Goal: Navigation & Orientation: Find specific page/section

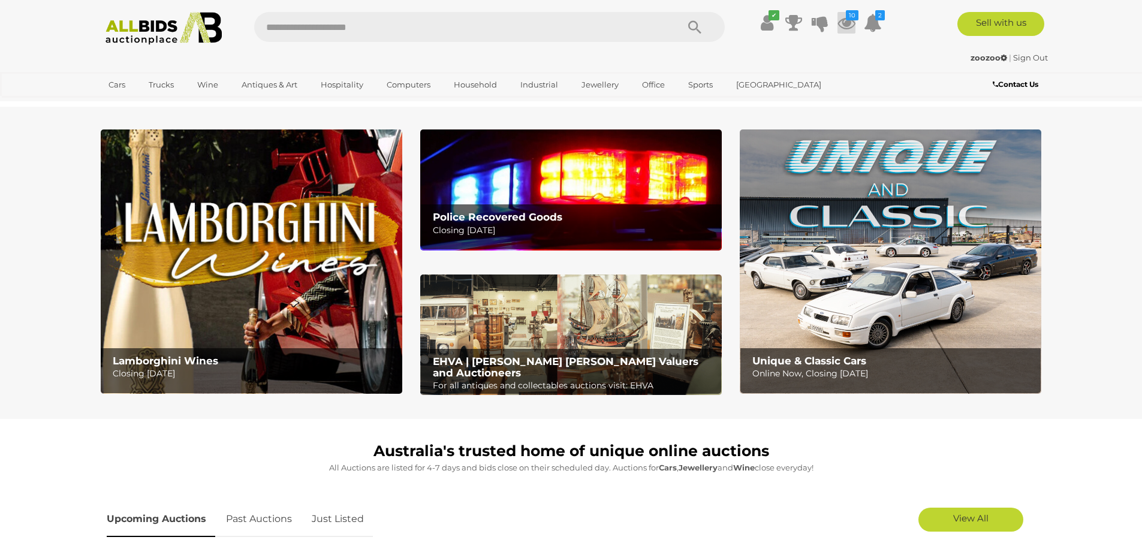
click at [847, 23] on icon at bounding box center [847, 23] width 18 height 22
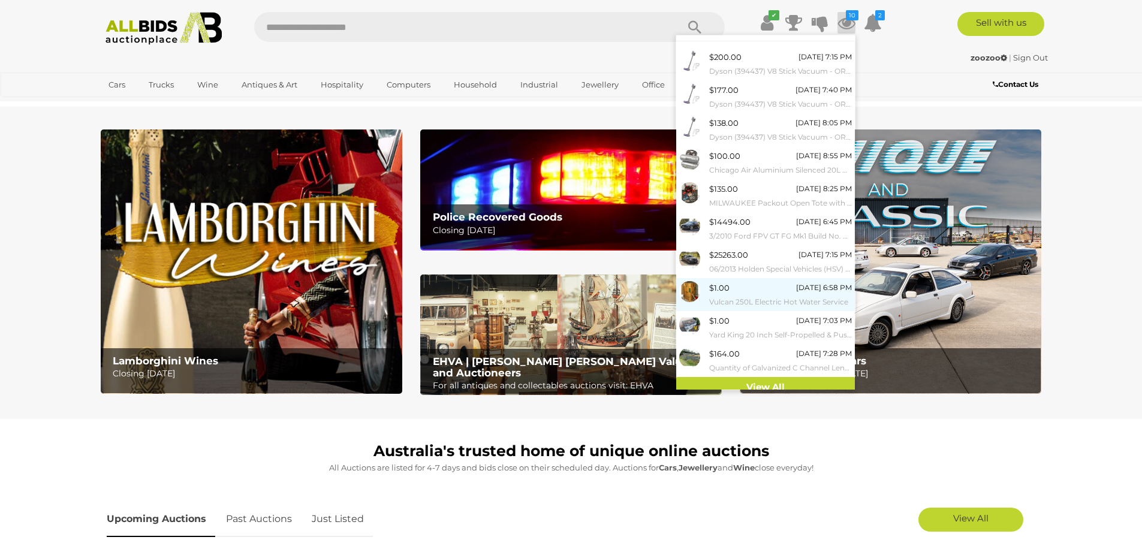
scroll to position [28, 0]
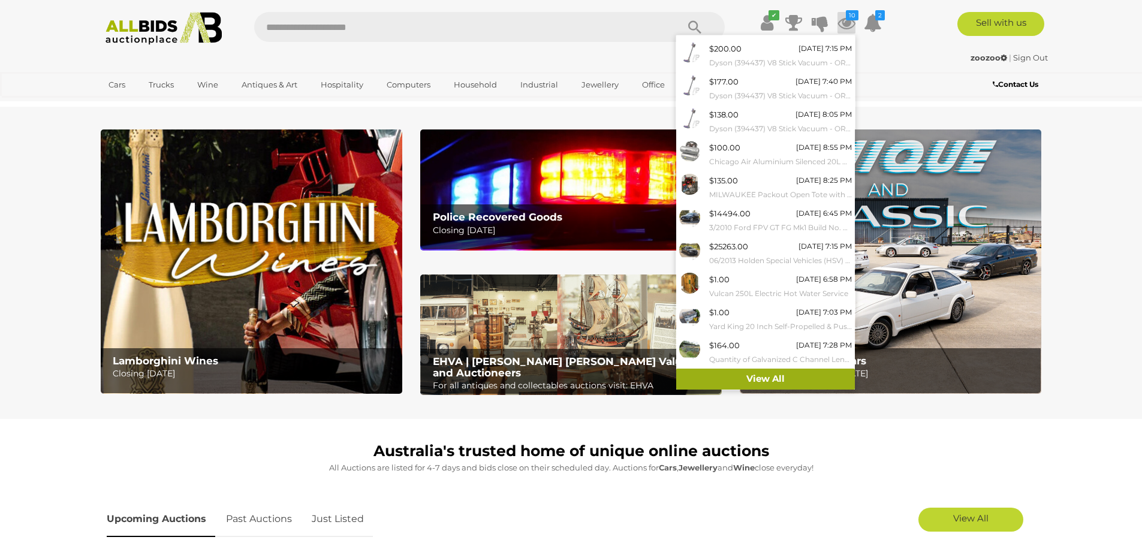
click at [772, 374] on link "View All" at bounding box center [765, 379] width 179 height 21
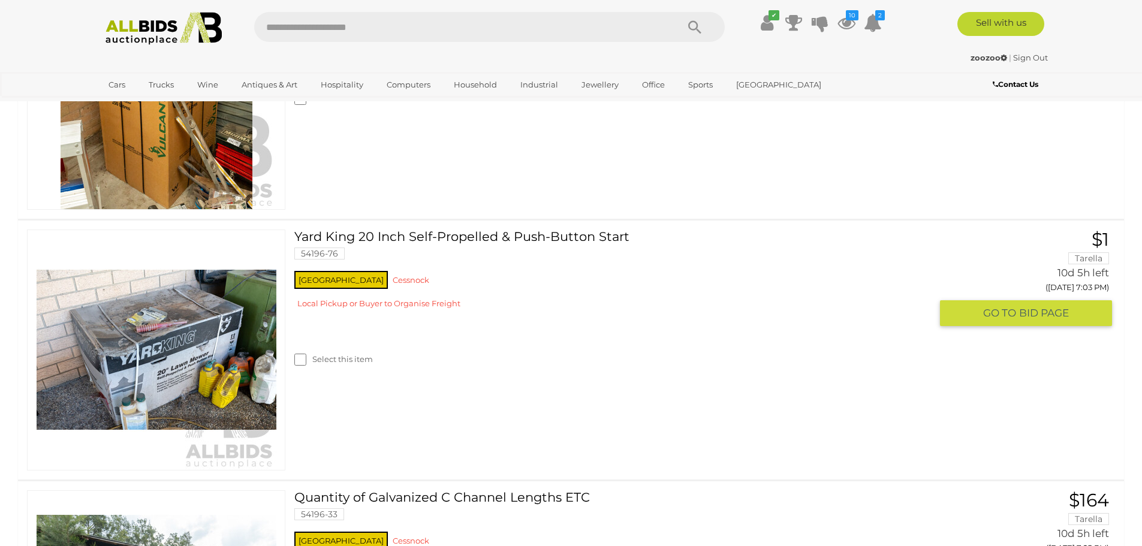
scroll to position [2218, 0]
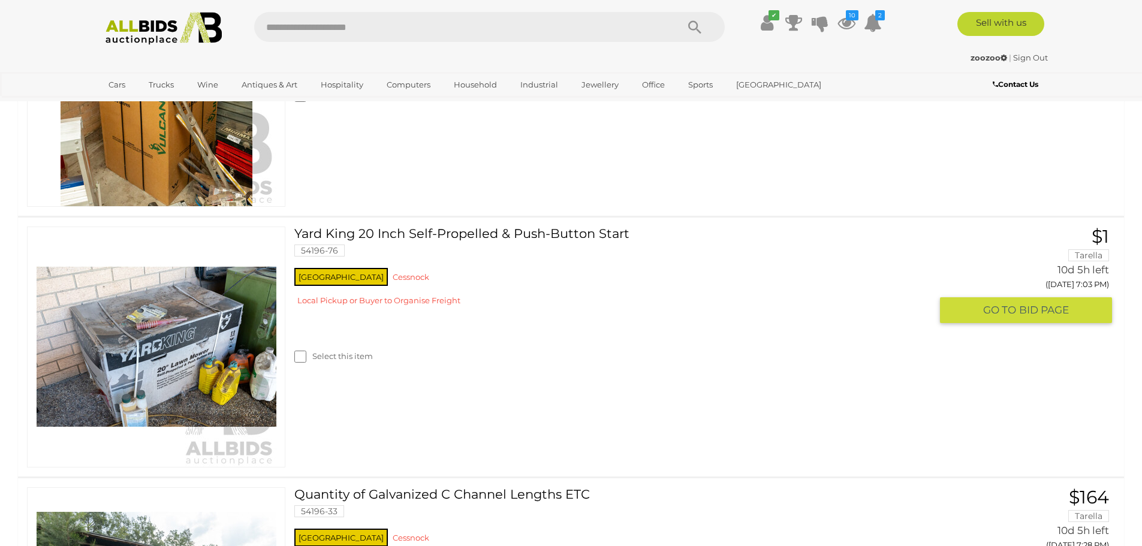
click at [185, 341] on img at bounding box center [157, 347] width 240 height 240
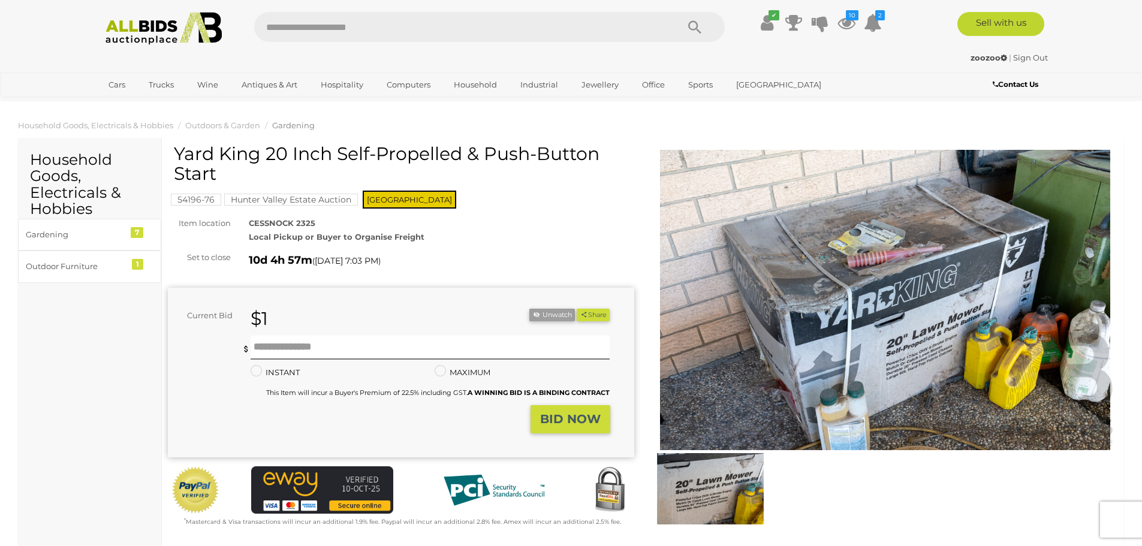
click at [880, 299] on img at bounding box center [885, 300] width 466 height 300
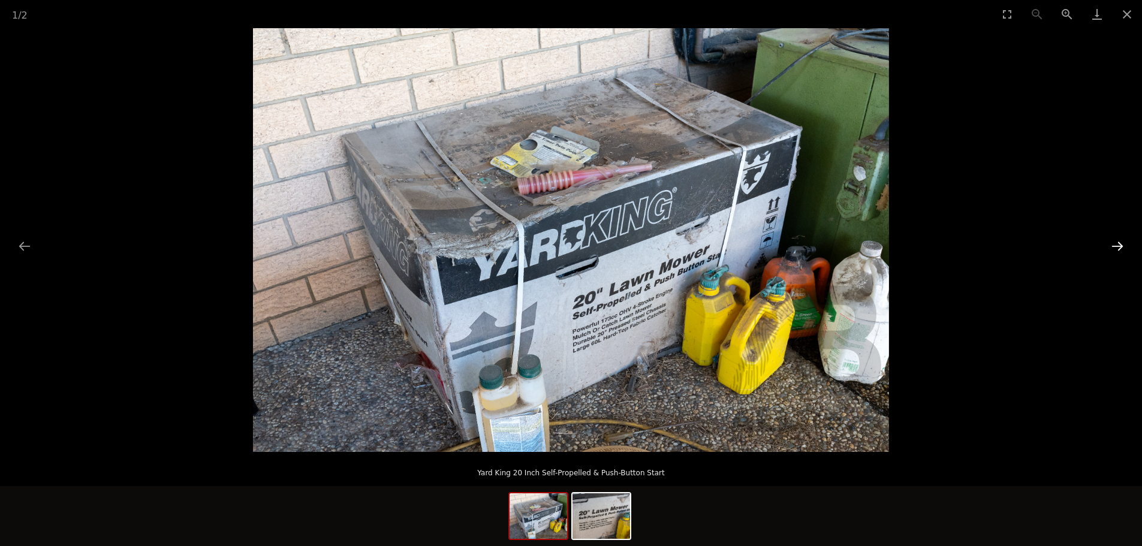
click at [1115, 244] on button "Next slide" at bounding box center [1117, 245] width 25 height 23
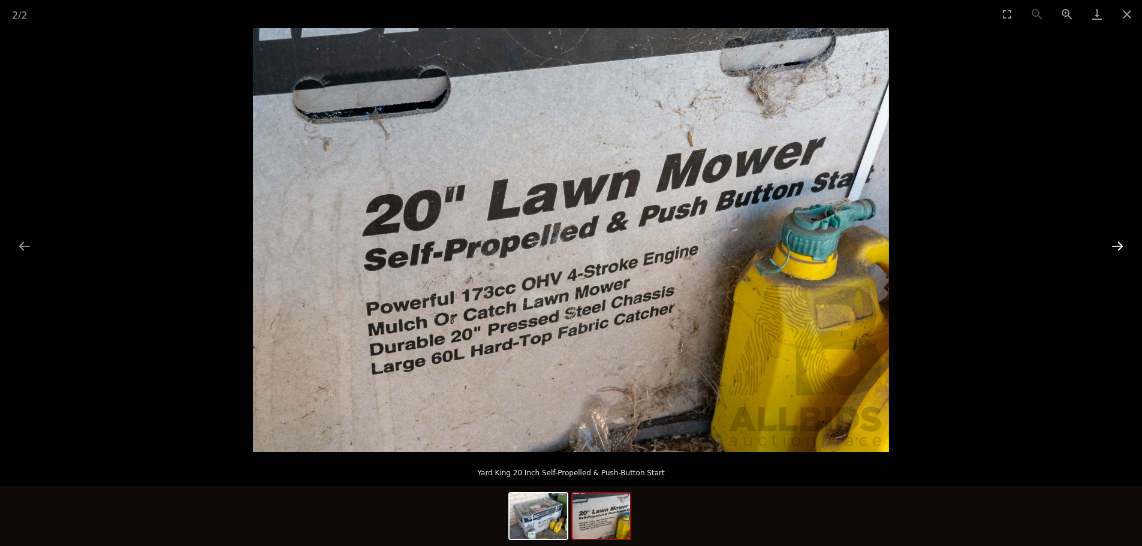
click at [1115, 244] on button "Next slide" at bounding box center [1117, 245] width 25 height 23
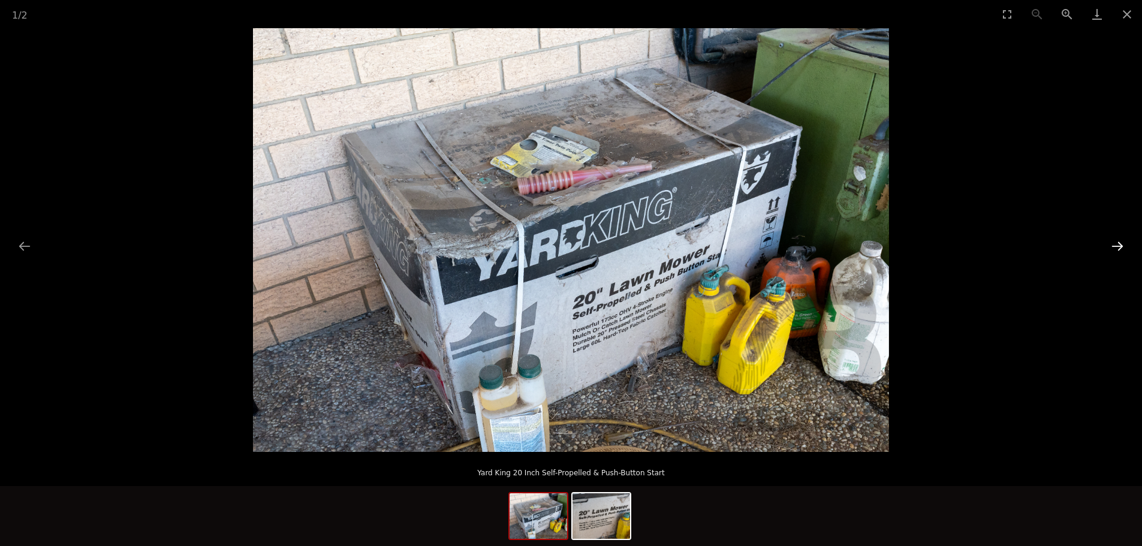
click at [1115, 244] on button "Next slide" at bounding box center [1117, 245] width 25 height 23
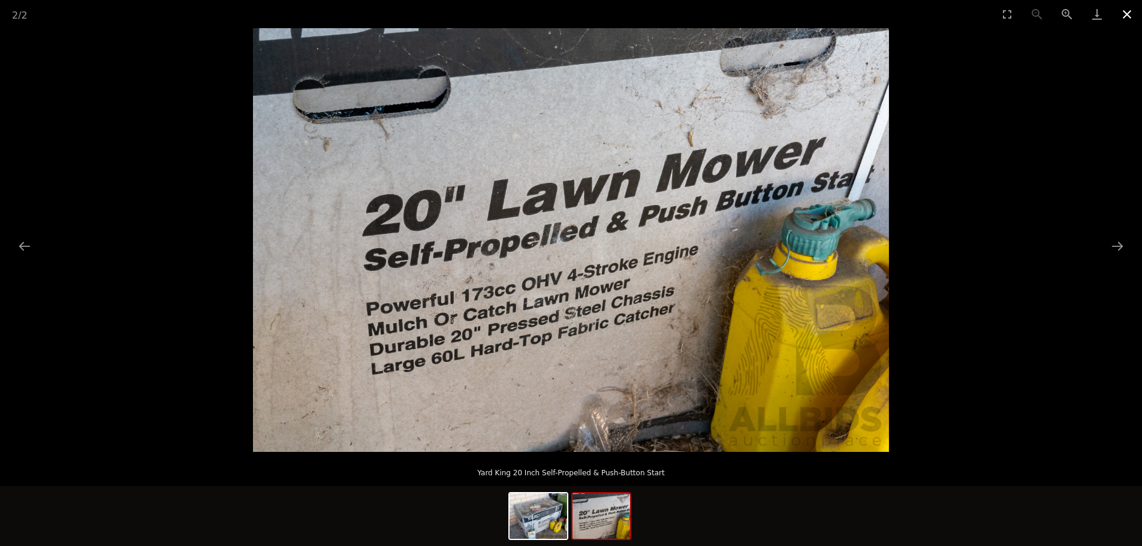
click at [1125, 12] on button "Close gallery" at bounding box center [1127, 14] width 30 height 28
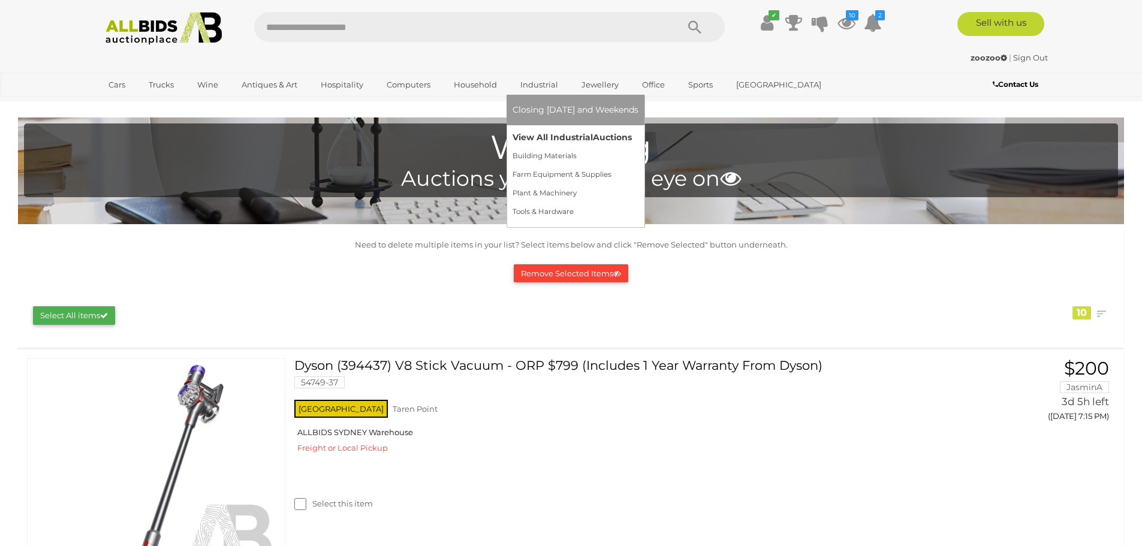
click at [539, 137] on link "View All Industrial Auctions" at bounding box center [576, 137] width 126 height 19
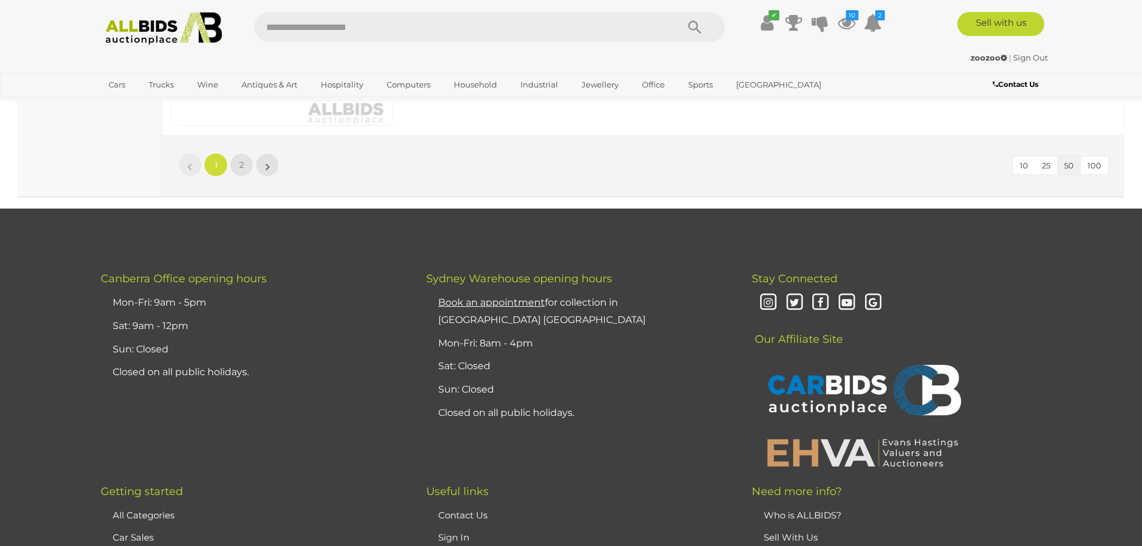
scroll to position [11409, 0]
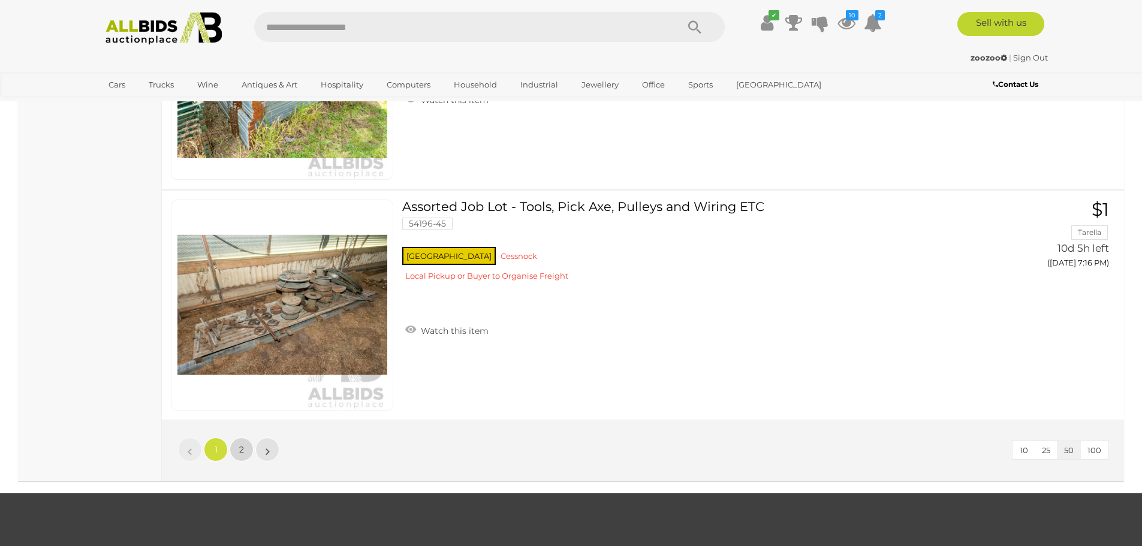
click at [241, 449] on span "2" at bounding box center [241, 449] width 5 height 11
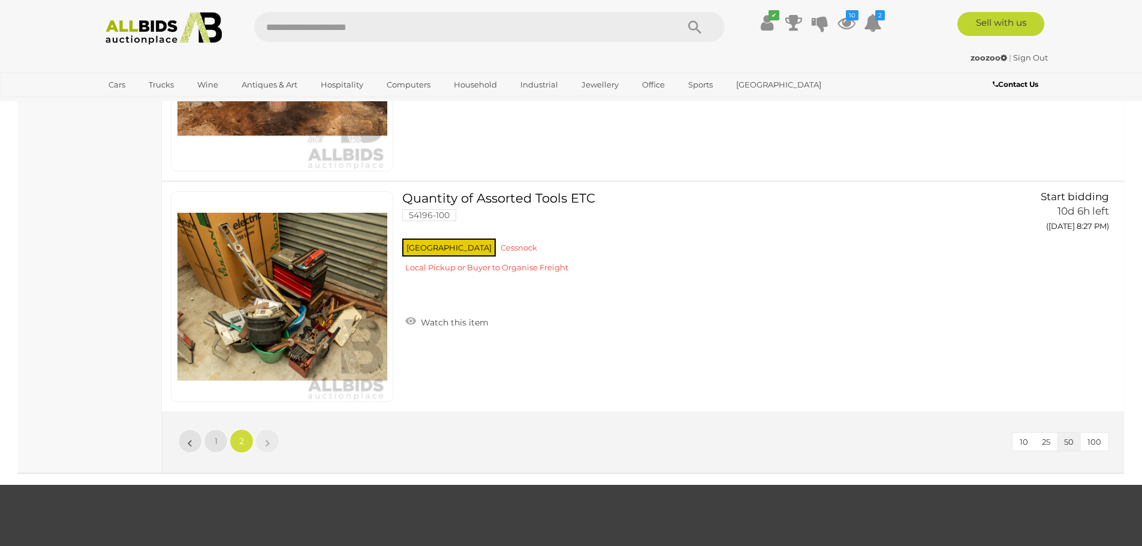
scroll to position [11052, 0]
